Goal: Information Seeking & Learning: Understand process/instructions

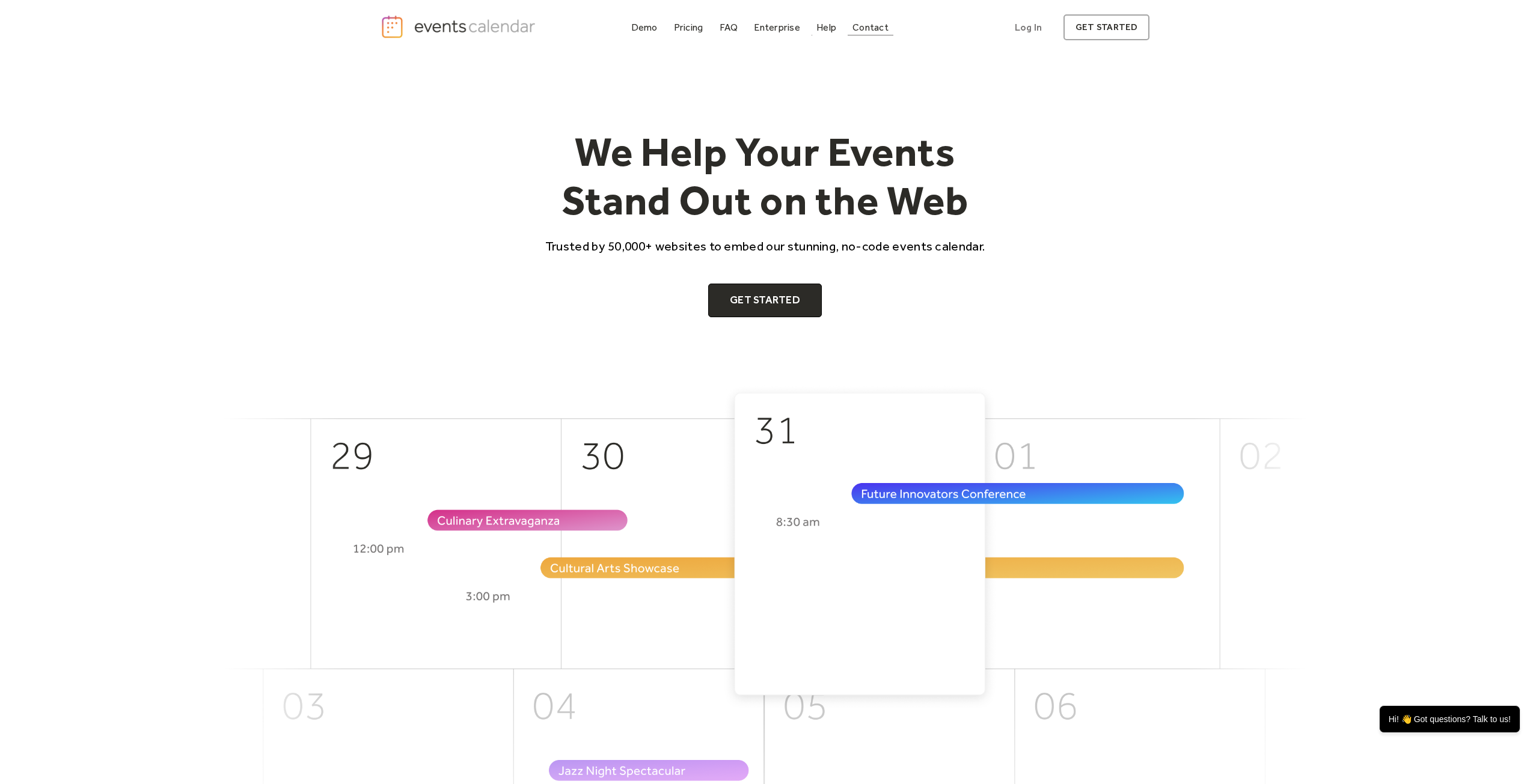
click at [858, 29] on div "Contact" at bounding box center [870, 27] width 36 height 6
click at [828, 30] on div "Help" at bounding box center [825, 27] width 19 height 6
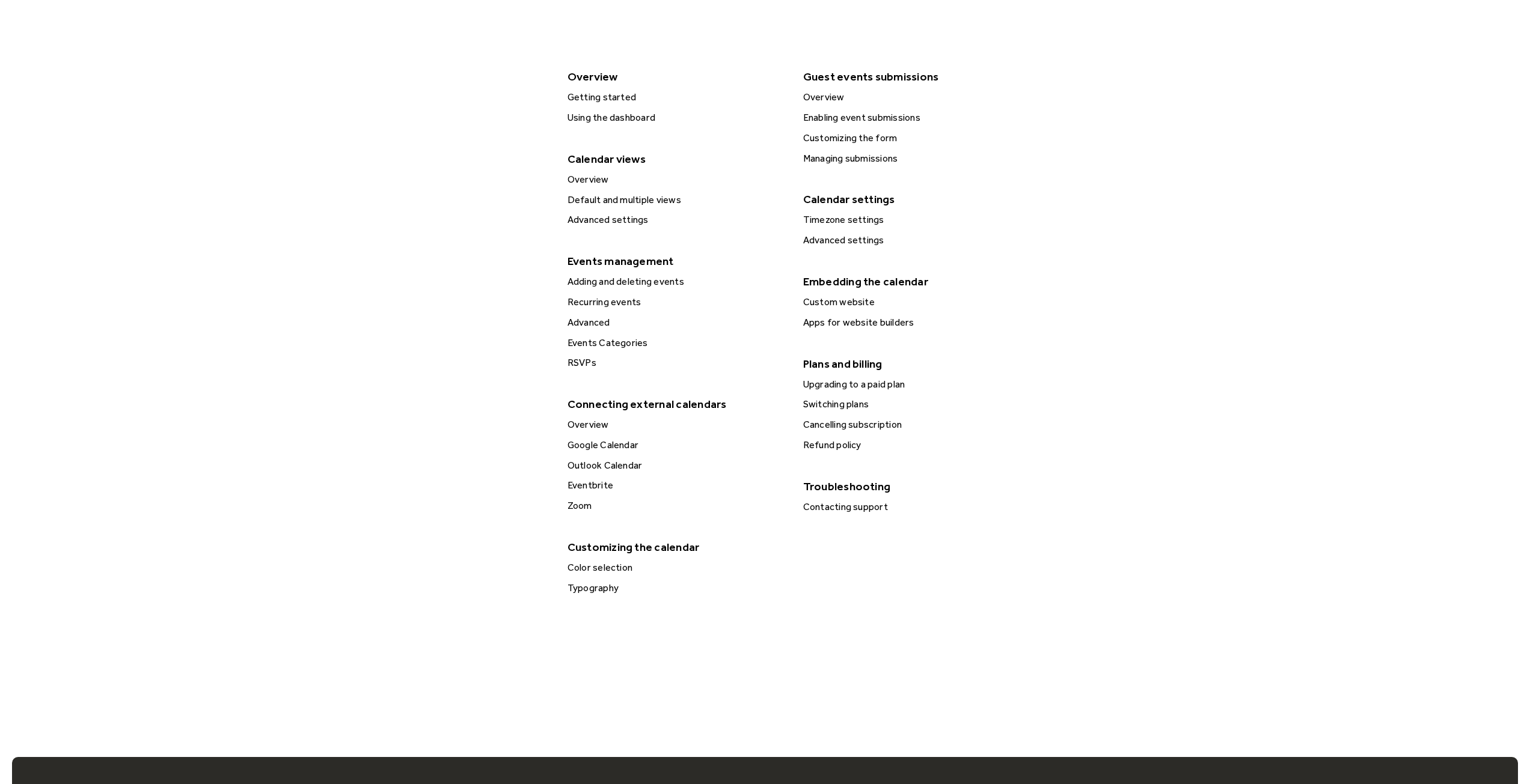
scroll to position [240, 0]
click at [832, 296] on div "Custom website" at bounding box center [911, 302] width 225 height 16
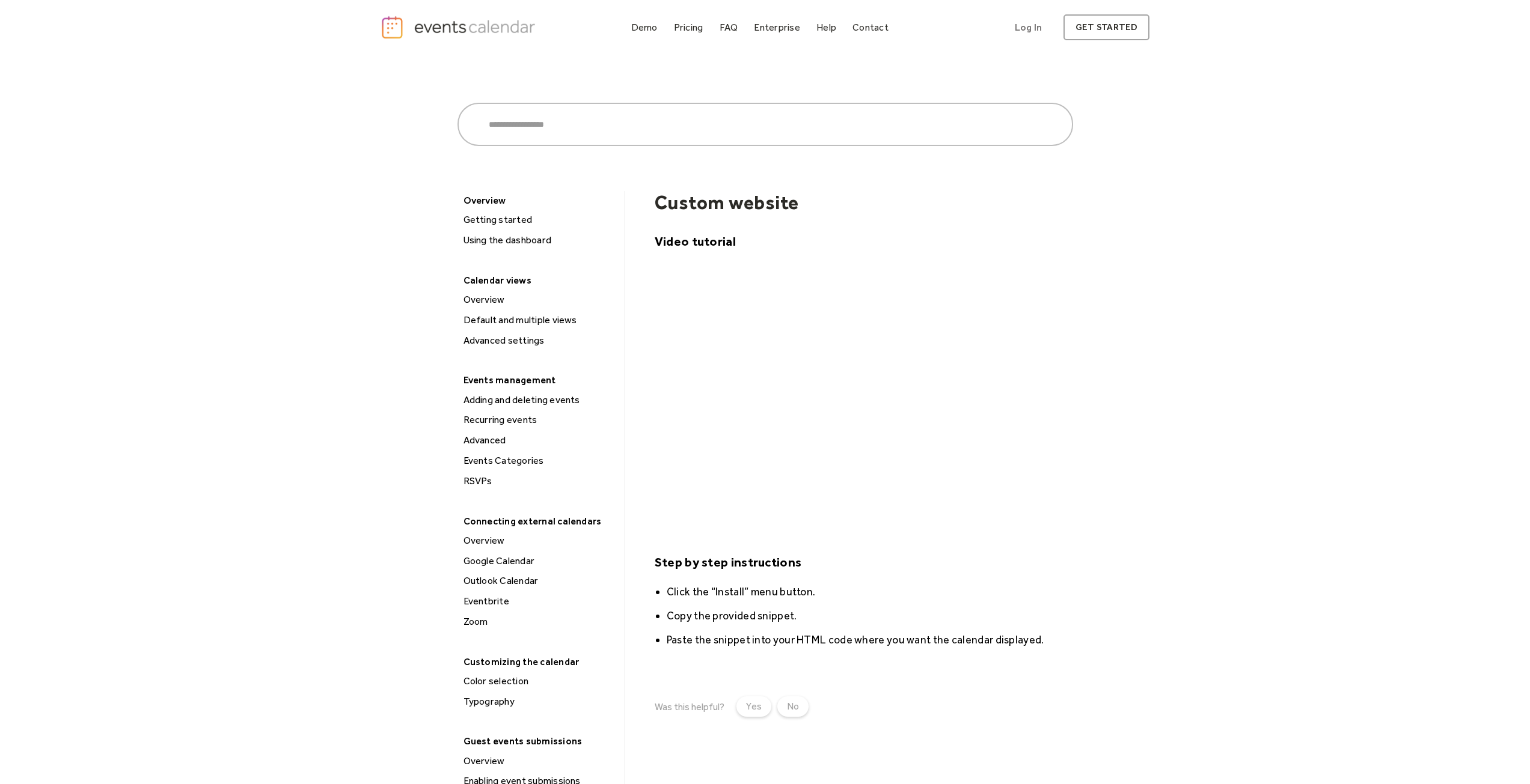
click at [884, 574] on div "Video tutorial ‍ Step by step instructions Click the “Install” menu button. Cop…" at bounding box center [864, 440] width 418 height 416
drag, startPoint x: 1276, startPoint y: 328, endPoint x: 1265, endPoint y: 327, distance: 11.0
click at [1269, 328] on div "Search ****** Bigcommerce Squarespace Weebly WordPress Shopify Wix Overview Get…" at bounding box center [765, 641] width 1530 height 1173
